Goal: Task Accomplishment & Management: Use online tool/utility

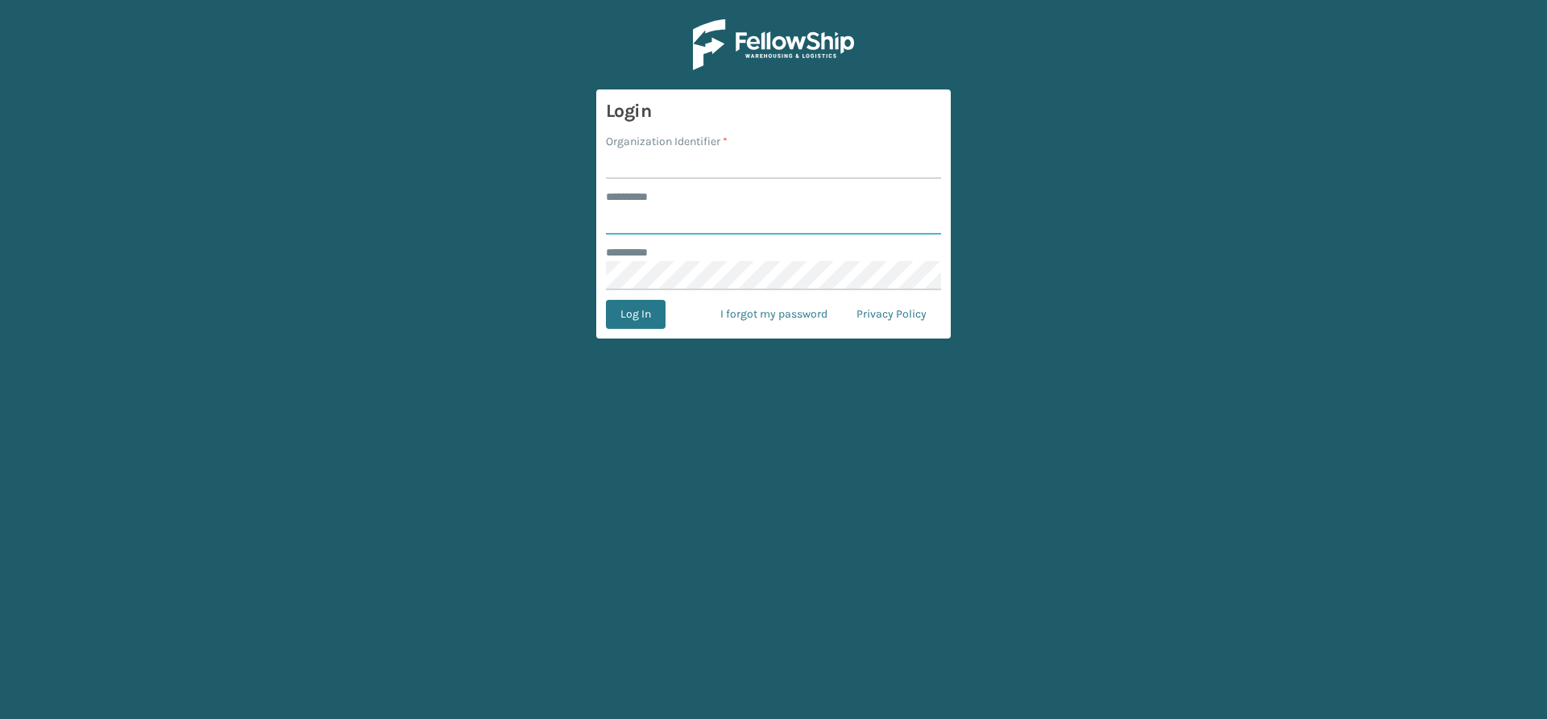
type input "*****"
click at [664, 164] on input "Organization Identifier *" at bounding box center [773, 164] width 335 height 29
type input "Vancouver Remco"
click at [651, 318] on button "Log In" at bounding box center [636, 314] width 60 height 29
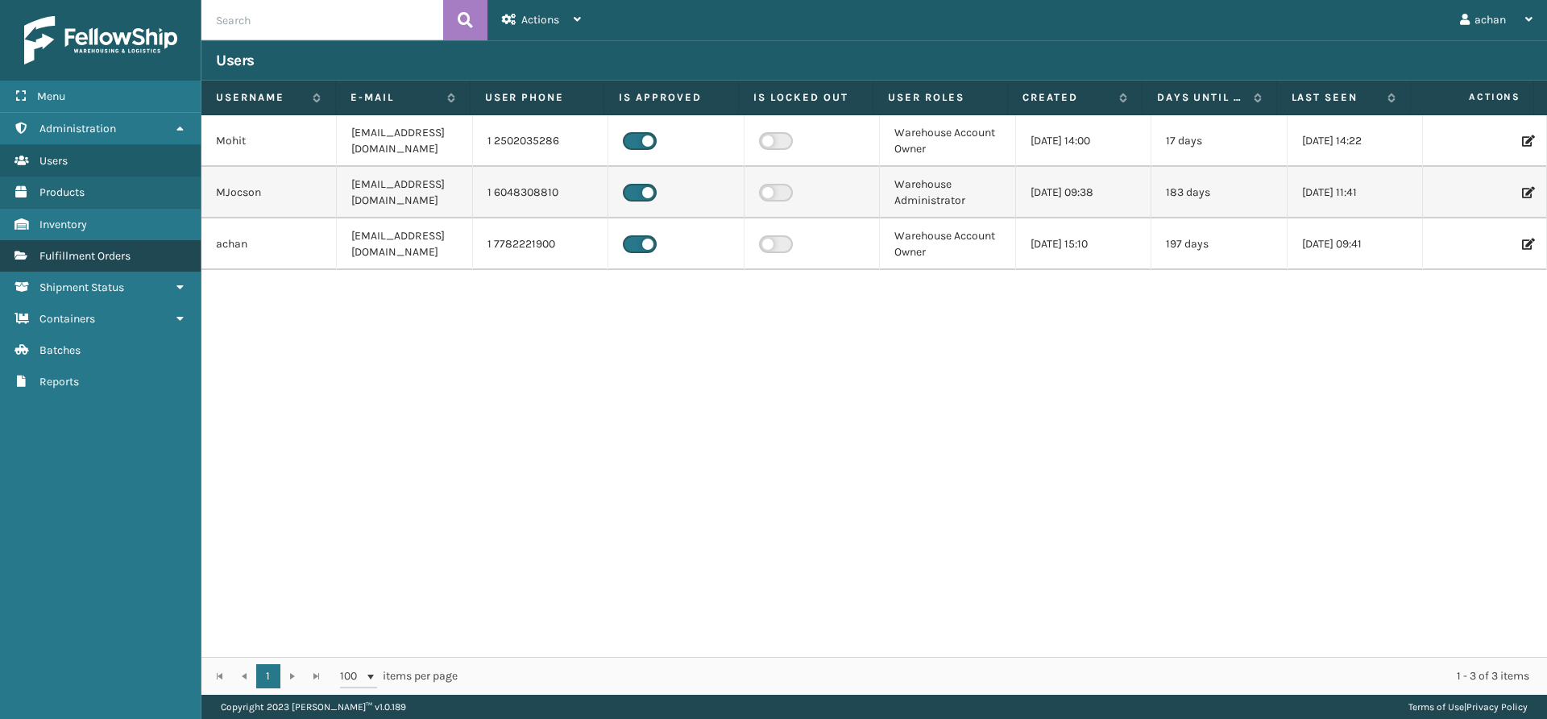
click at [93, 263] on link "Fulfillment Orders" at bounding box center [100, 255] width 201 height 31
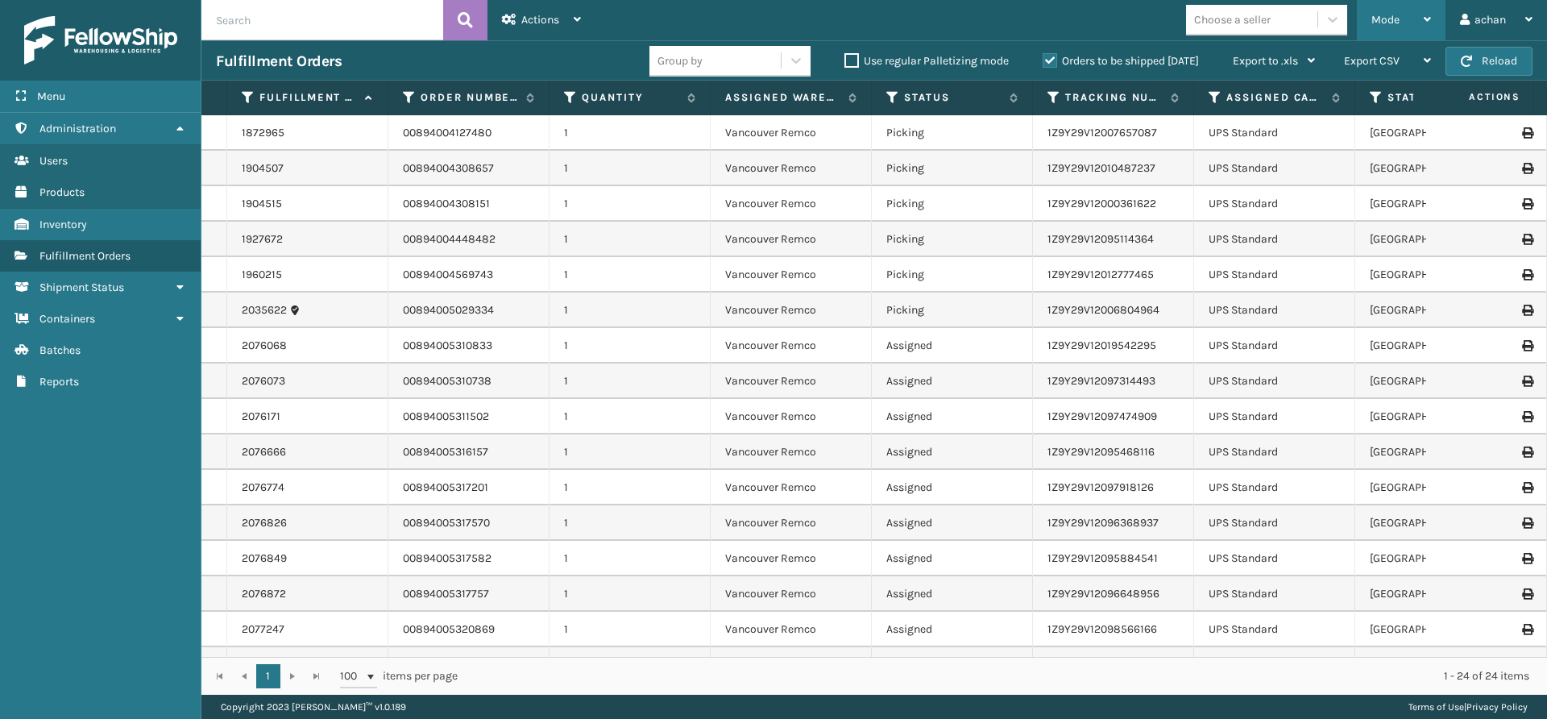
click at [1420, 21] on div "Mode" at bounding box center [1401, 20] width 60 height 40
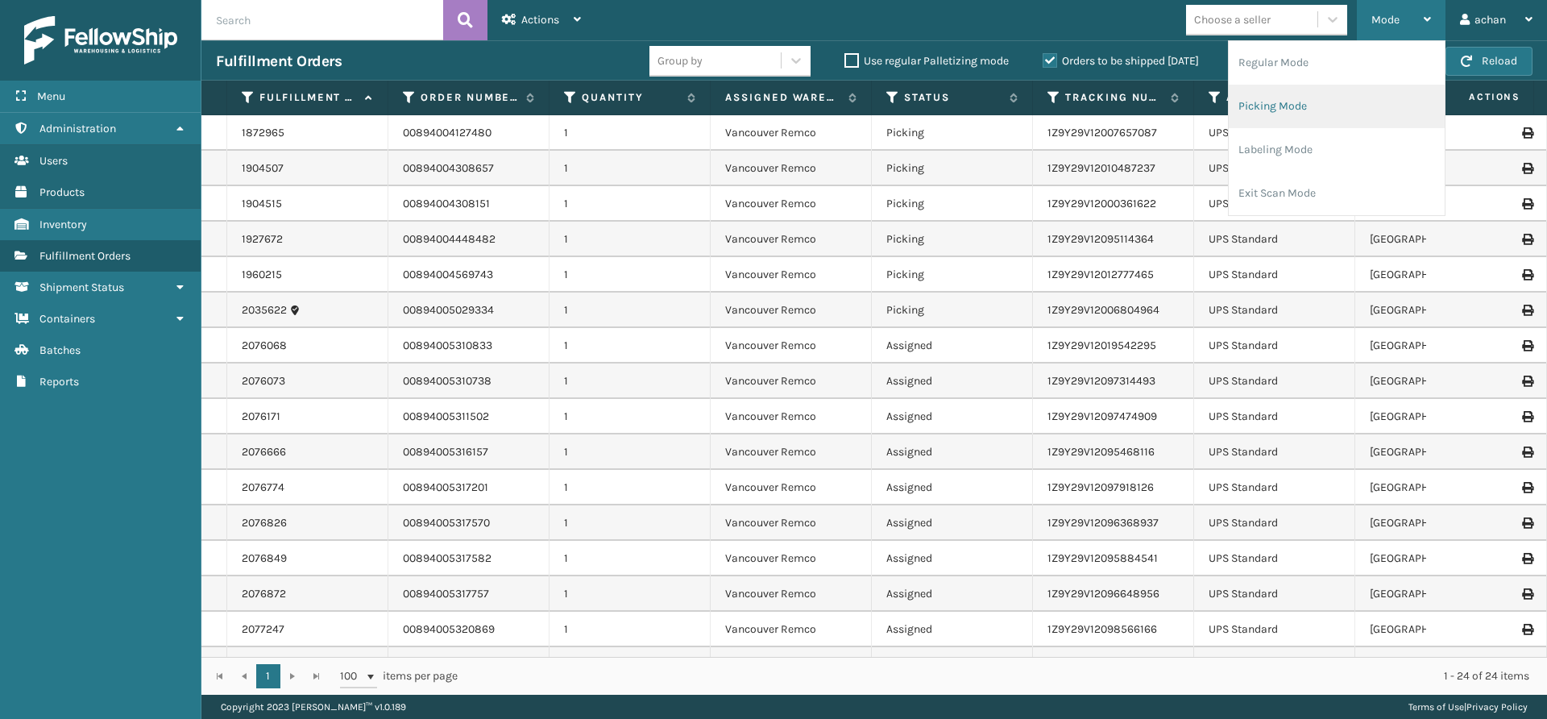
click at [1268, 104] on li "Picking Mode" at bounding box center [1336, 106] width 216 height 43
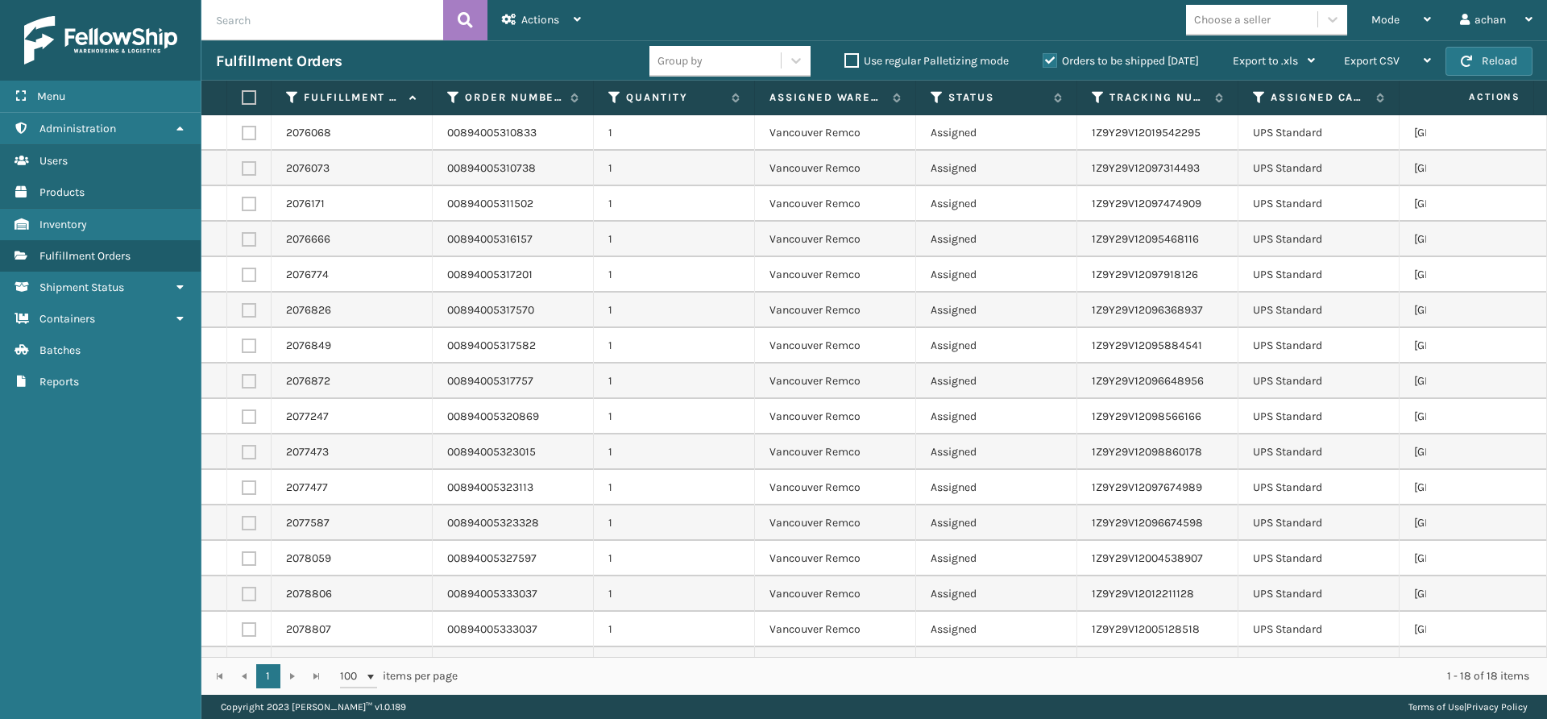
click at [242, 96] on label at bounding box center [247, 97] width 10 height 14
click at [242, 96] on input "checkbox" at bounding box center [242, 98] width 1 height 10
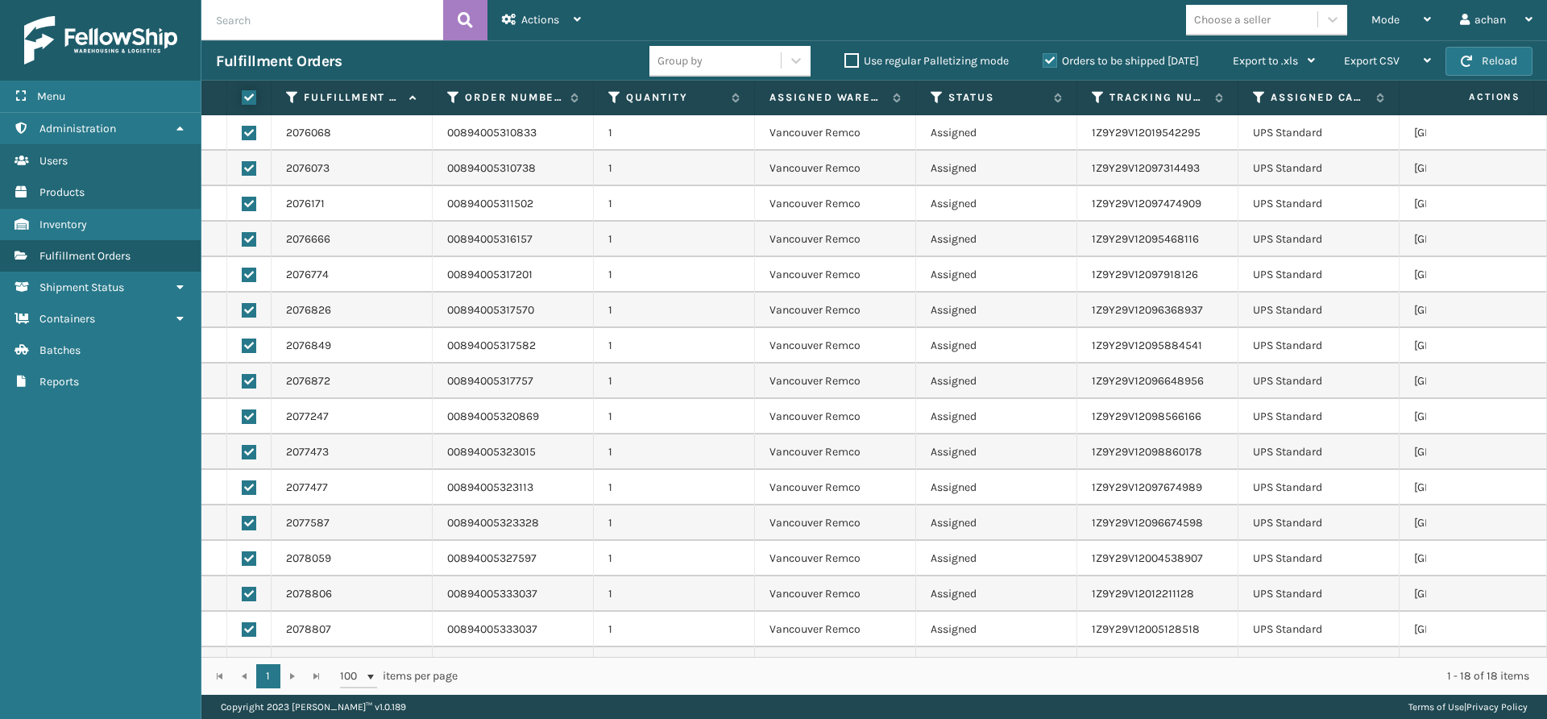
checkbox input "true"
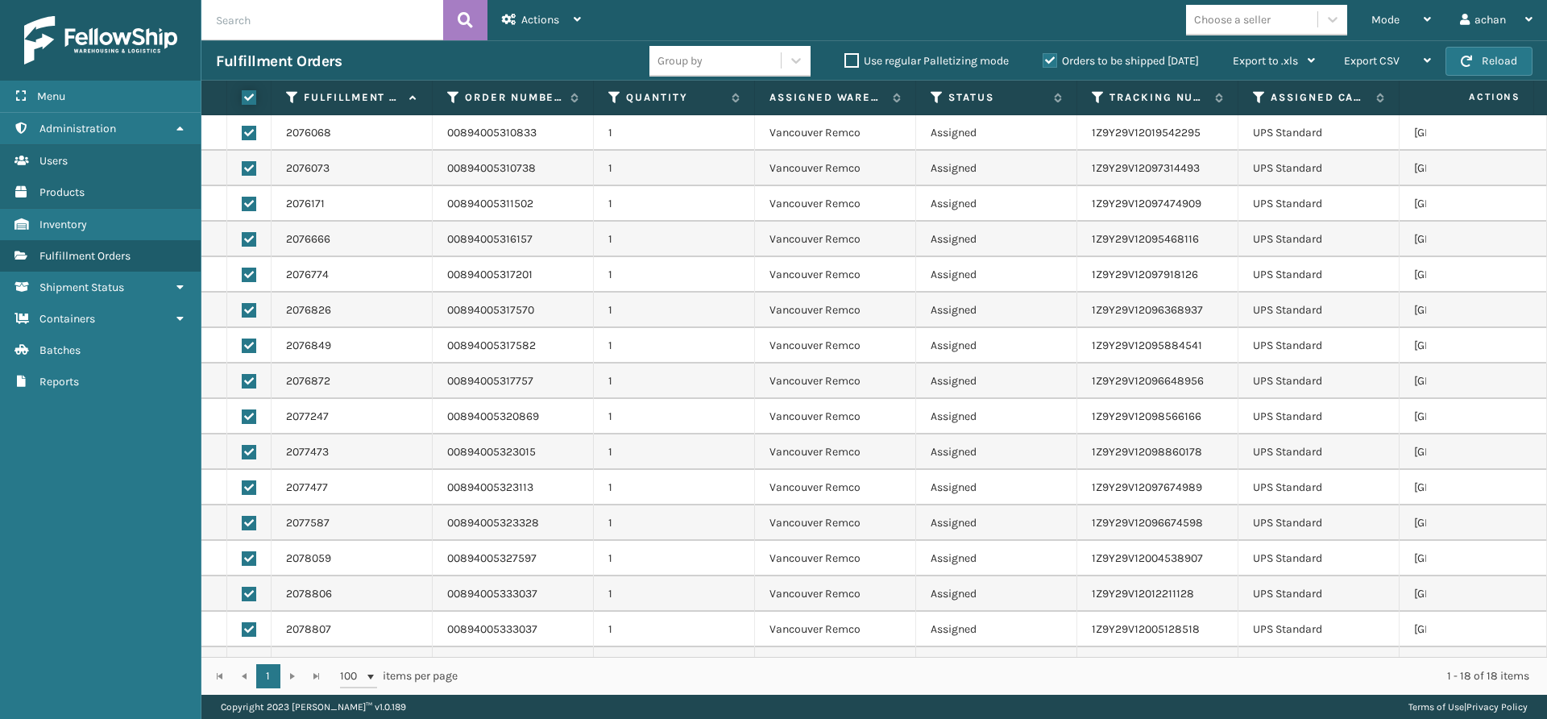
checkbox input "true"
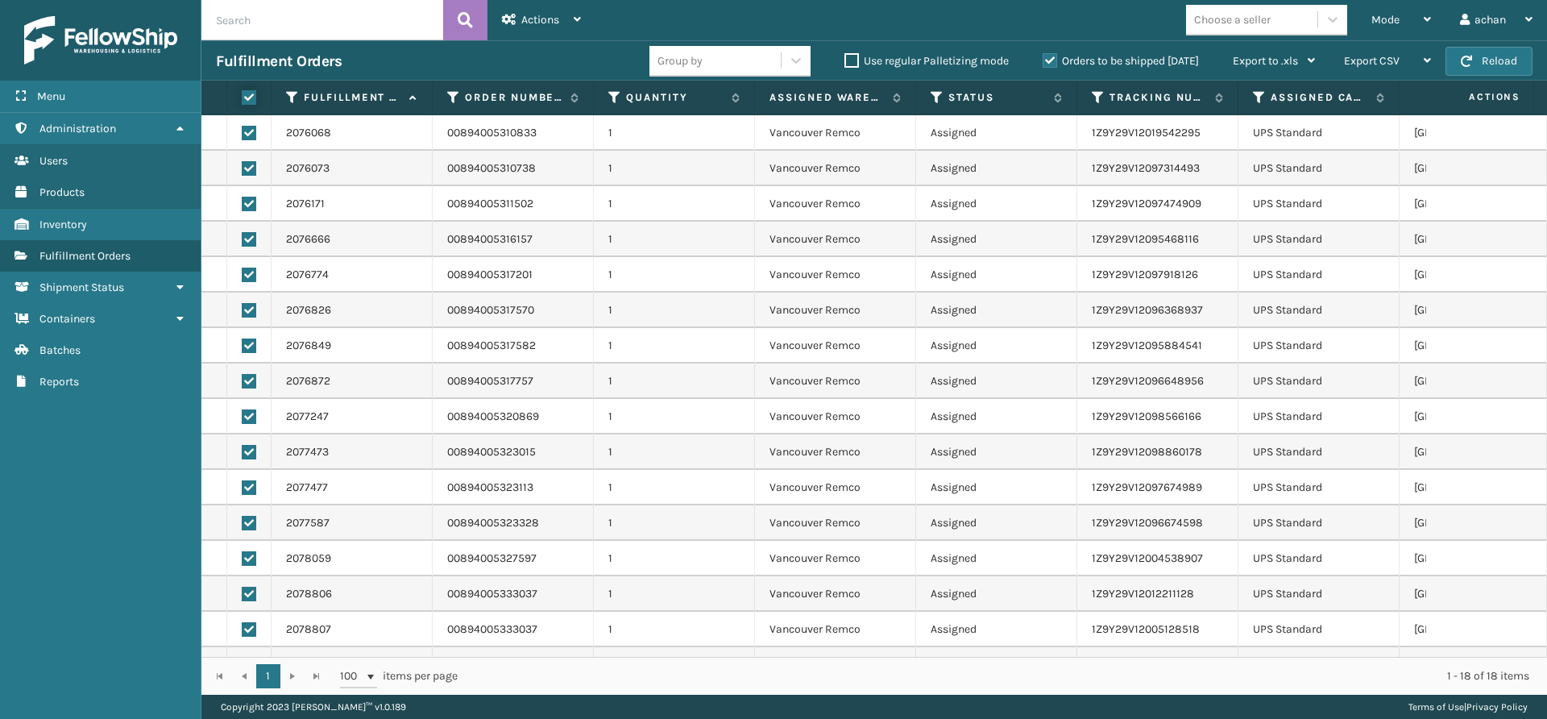
checkbox input "true"
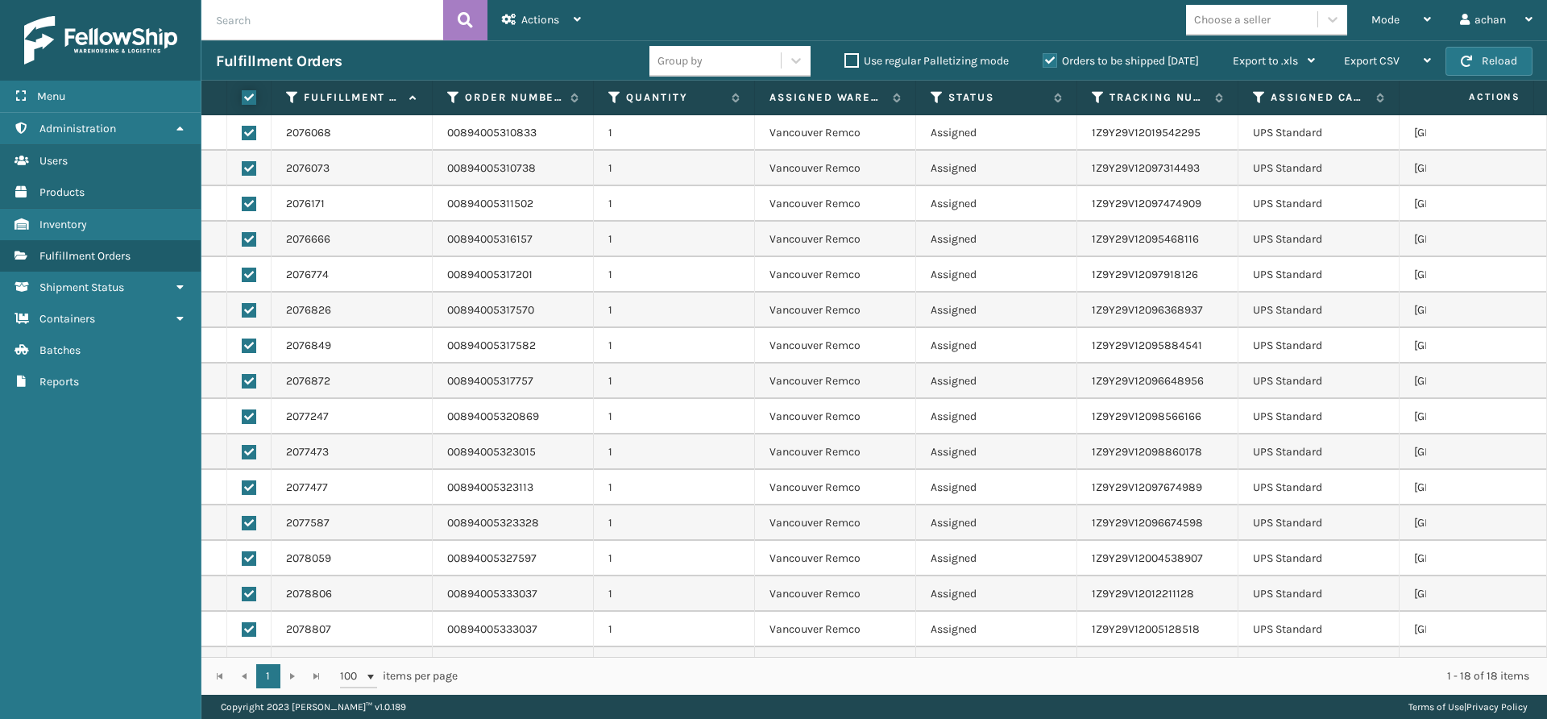
checkbox input "true"
click at [1422, 9] on div "Mode" at bounding box center [1401, 20] width 60 height 40
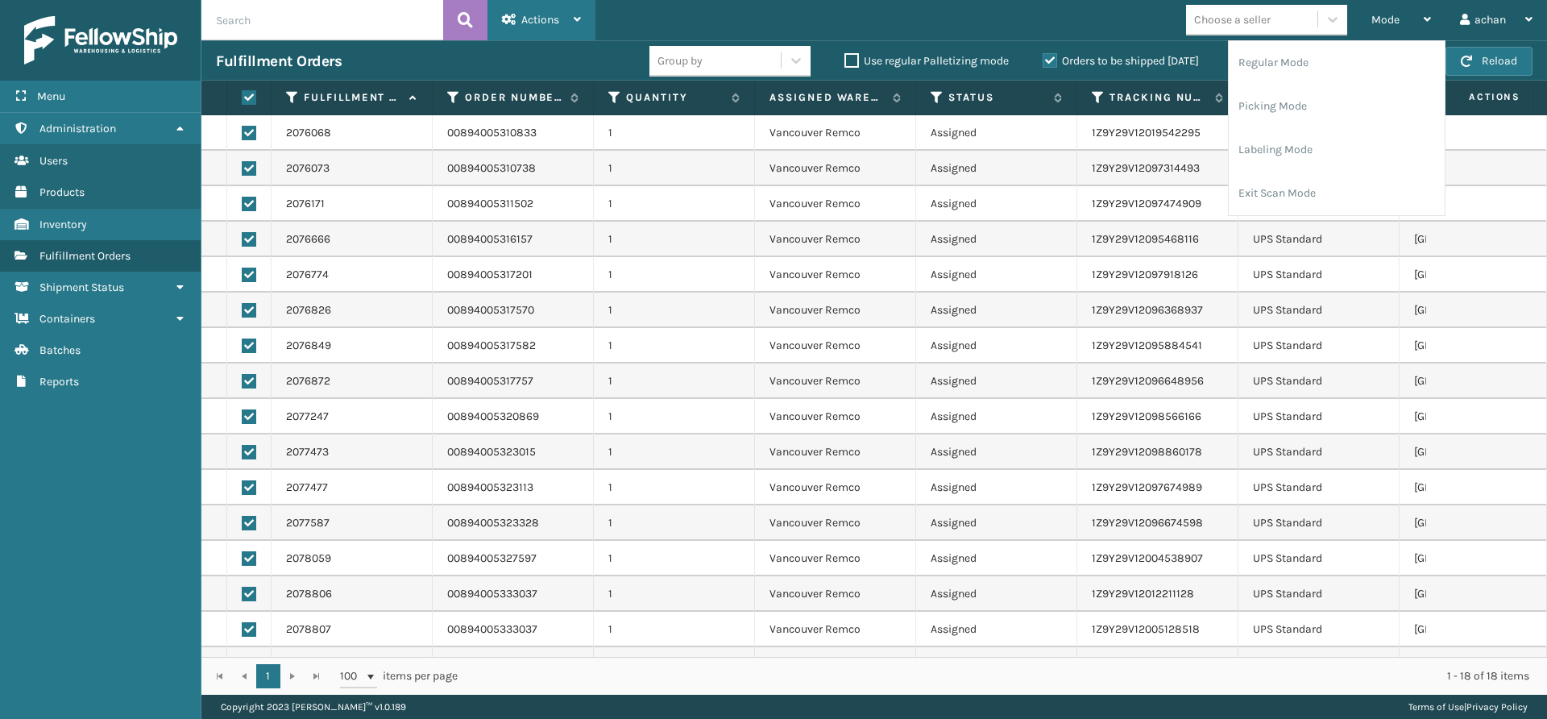
click at [564, 17] on div "Actions" at bounding box center [541, 20] width 79 height 40
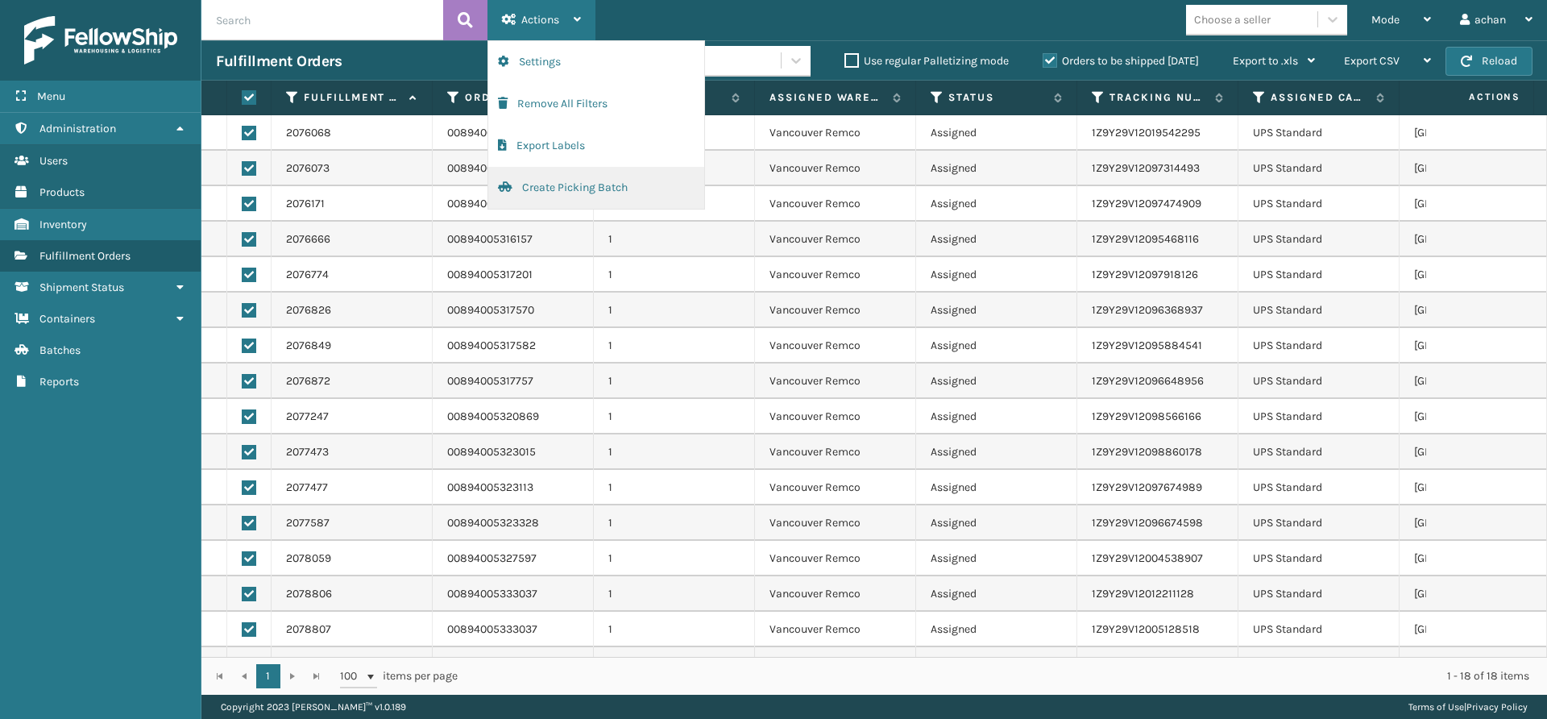
click at [534, 179] on button "Create Picking Batch" at bounding box center [596, 188] width 216 height 42
